Goal: Find specific page/section: Find specific page/section

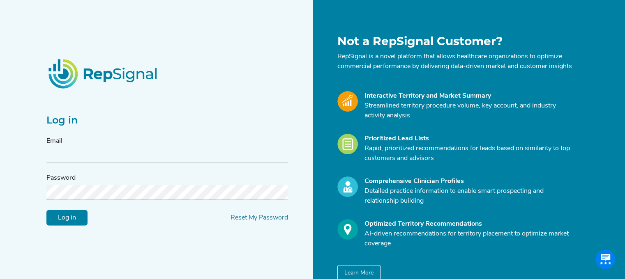
click at [92, 163] on input "text" at bounding box center [167, 155] width 242 height 15
type input "[PERSON_NAME][EMAIL_ADDRESS][PERSON_NAME][DOMAIN_NAME]"
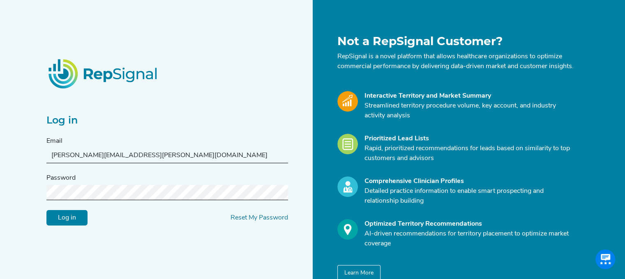
click at [46, 210] on input "Log in" at bounding box center [66, 218] width 41 height 16
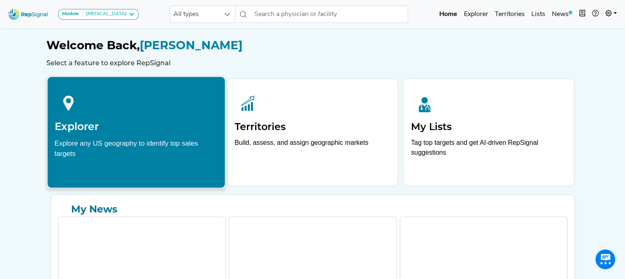
click at [87, 127] on h2 "Explorer" at bounding box center [136, 126] width 164 height 12
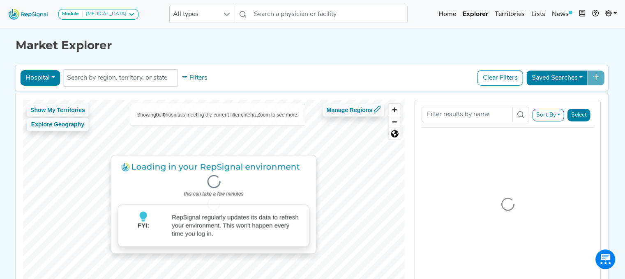
click at [87, 127] on div at bounding box center [214, 205] width 382 height 210
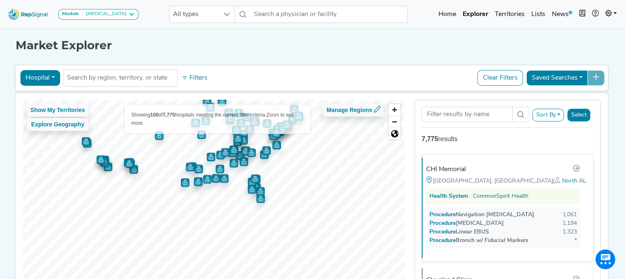
click at [293, 133] on div "Show My Territories Explore Geography Showing 100 of 7,775 hospitals meeting th…" at bounding box center [214, 205] width 382 height 210
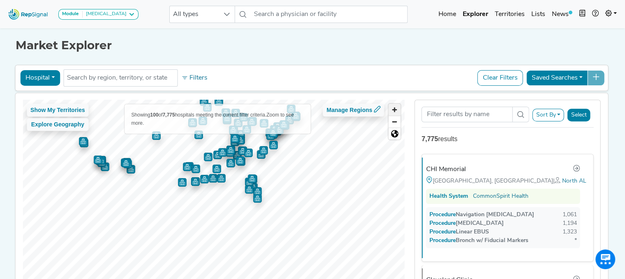
click at [397, 105] on span "Zoom in" at bounding box center [395, 110] width 12 height 12
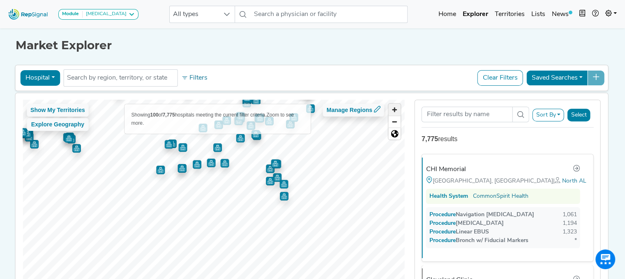
click at [397, 105] on span "Zoom in" at bounding box center [395, 110] width 12 height 12
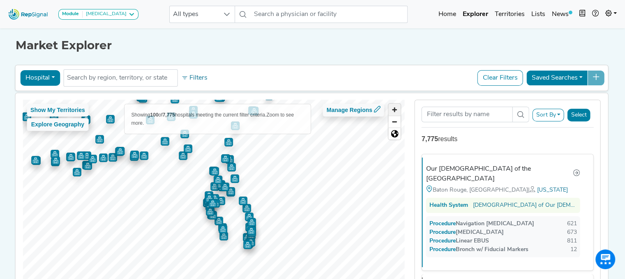
click at [390, 115] on span "Zoom in" at bounding box center [395, 110] width 12 height 12
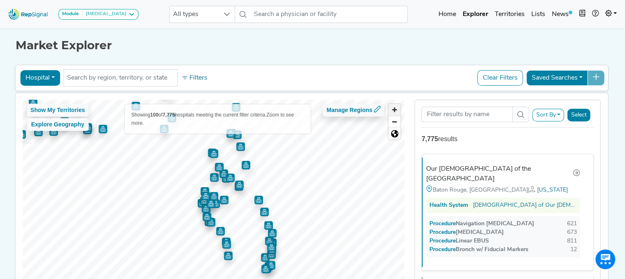
click at [390, 115] on span "Zoom in" at bounding box center [395, 110] width 12 height 12
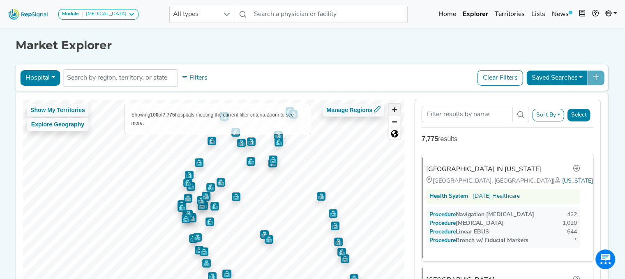
click at [390, 115] on span "Zoom in" at bounding box center [395, 110] width 12 height 12
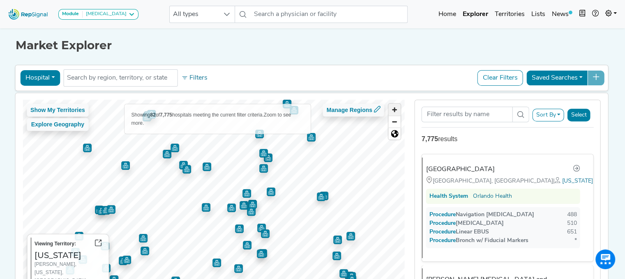
click at [397, 106] on span "Zoom in" at bounding box center [395, 110] width 12 height 12
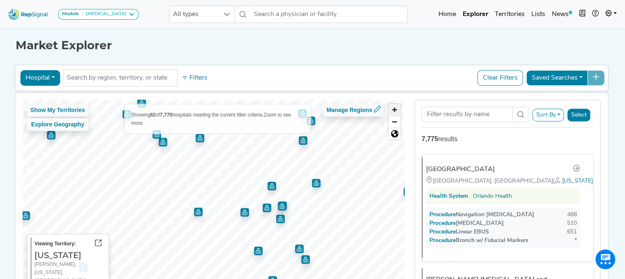
click at [397, 106] on span "Zoom in" at bounding box center [395, 110] width 12 height 12
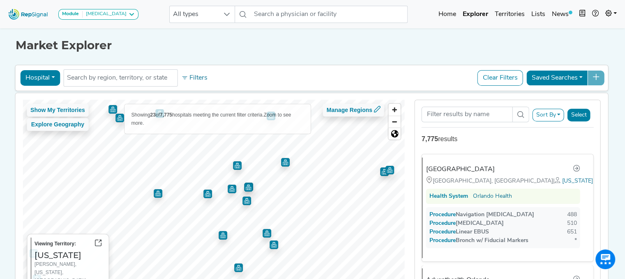
click at [233, 167] on img "Map marker" at bounding box center [237, 166] width 9 height 9
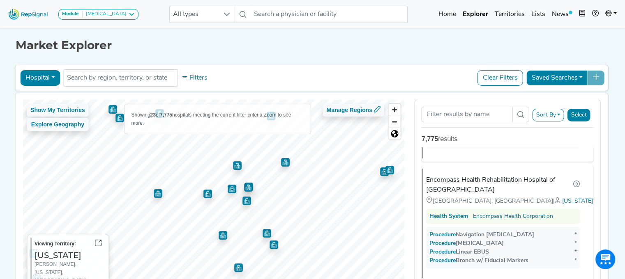
click at [282, 164] on img "Map marker" at bounding box center [285, 162] width 9 height 9
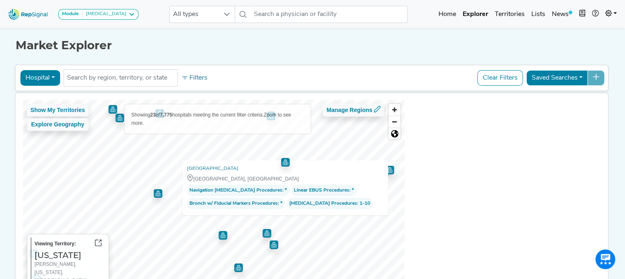
scroll to position [1852, 0]
click at [282, 164] on img "Map marker" at bounding box center [285, 162] width 9 height 9
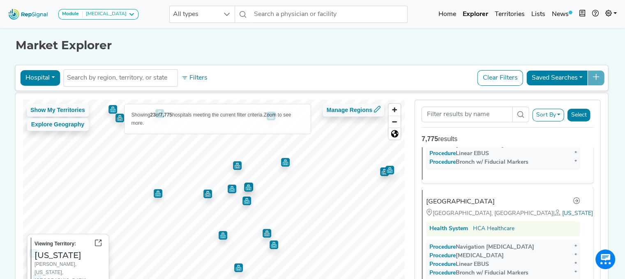
scroll to position [981, 0]
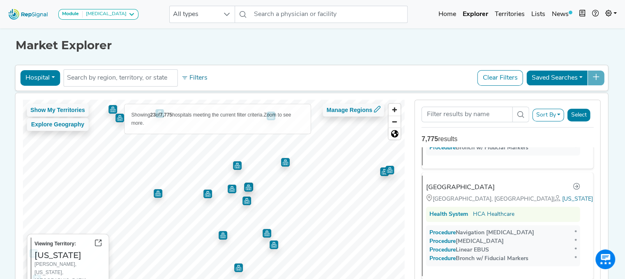
click at [284, 162] on img "Map marker" at bounding box center [285, 162] width 9 height 9
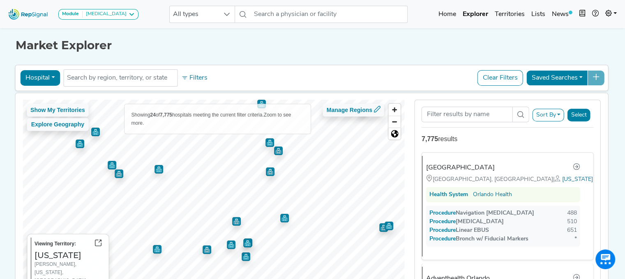
scroll to position [0, 0]
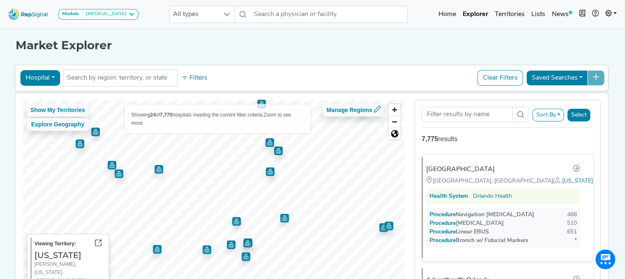
click at [266, 170] on img "Map marker" at bounding box center [270, 172] width 9 height 9
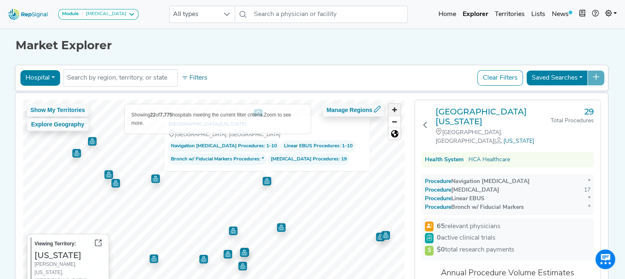
click at [399, 109] on span "Zoom in" at bounding box center [395, 110] width 12 height 12
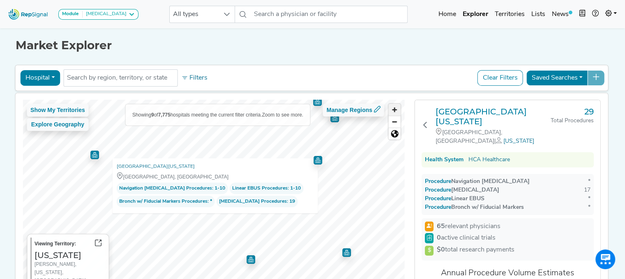
click at [399, 109] on span "Zoom in" at bounding box center [395, 110] width 12 height 12
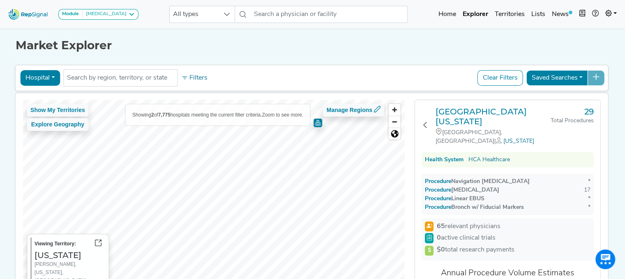
click at [314, 121] on img "Map marker" at bounding box center [318, 122] width 12 height 12
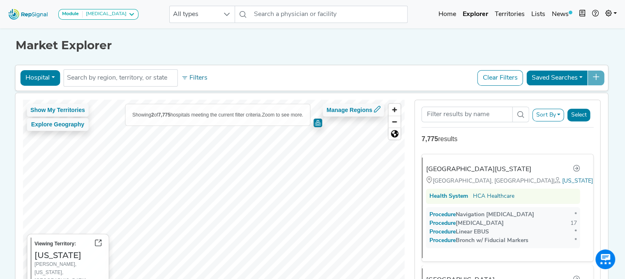
click at [317, 124] on img "Map marker" at bounding box center [318, 122] width 10 height 10
click at [398, 121] on span "Zoom out" at bounding box center [395, 122] width 12 height 12
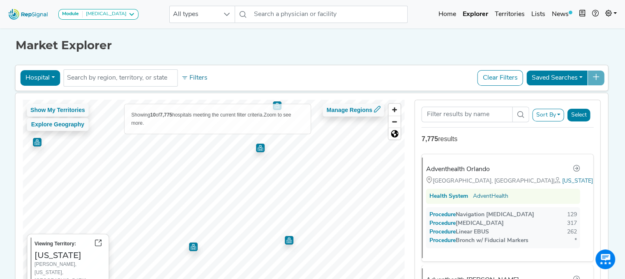
click at [191, 246] on img "Map marker" at bounding box center [193, 247] width 9 height 9
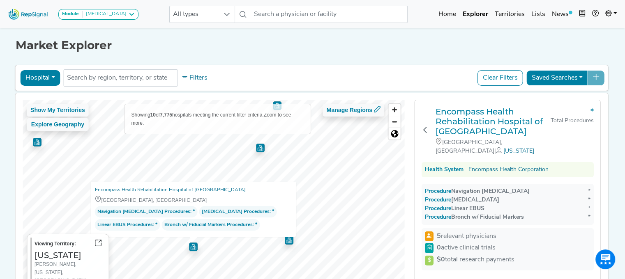
click at [285, 240] on img "Map marker" at bounding box center [289, 240] width 9 height 9
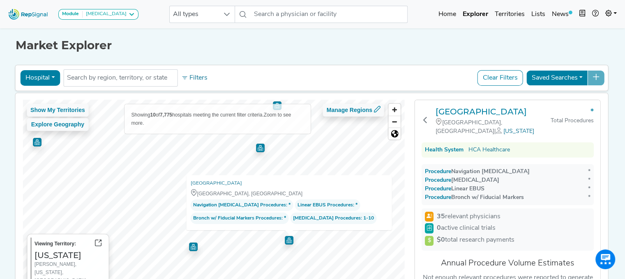
click at [33, 142] on img "Map marker" at bounding box center [37, 142] width 9 height 9
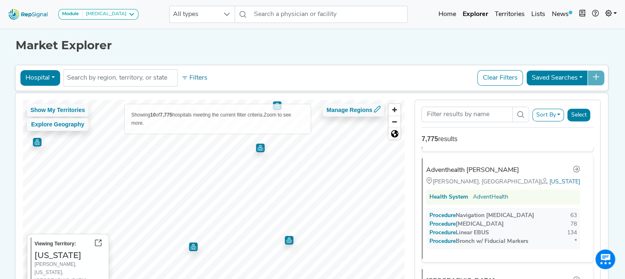
scroll to position [111, 0]
